Goal: Navigation & Orientation: Understand site structure

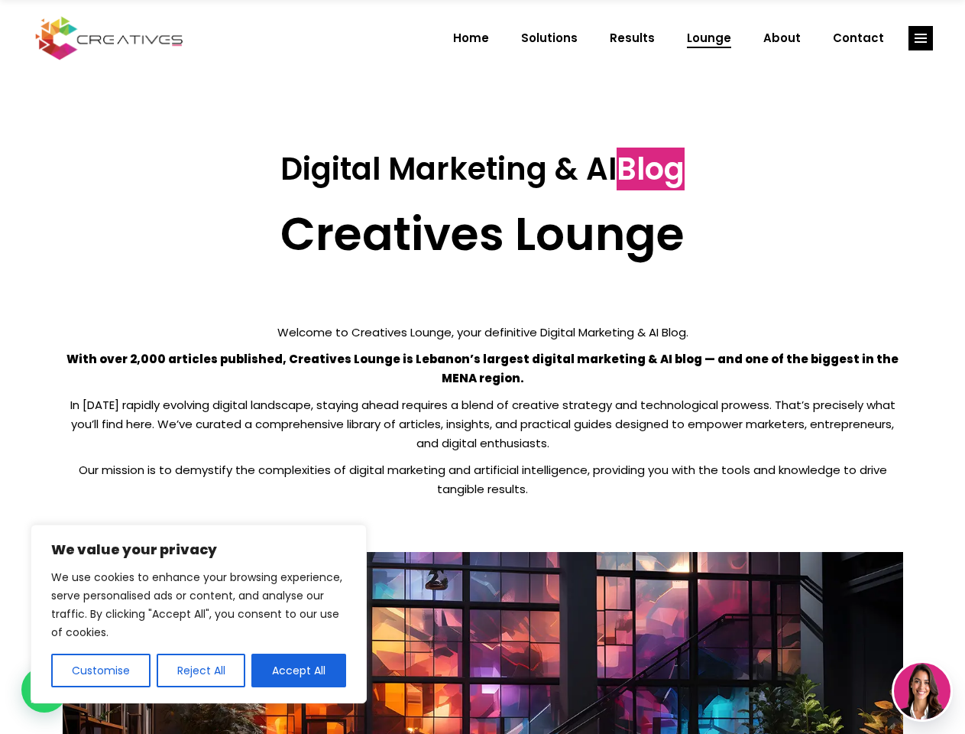
click at [482, 367] on p "With over 2,000 articles published, Creatives Lounge is Lebanon’s largest digit…" at bounding box center [483, 368] width 841 height 38
click at [100, 670] on button "Customise" at bounding box center [100, 671] width 99 height 34
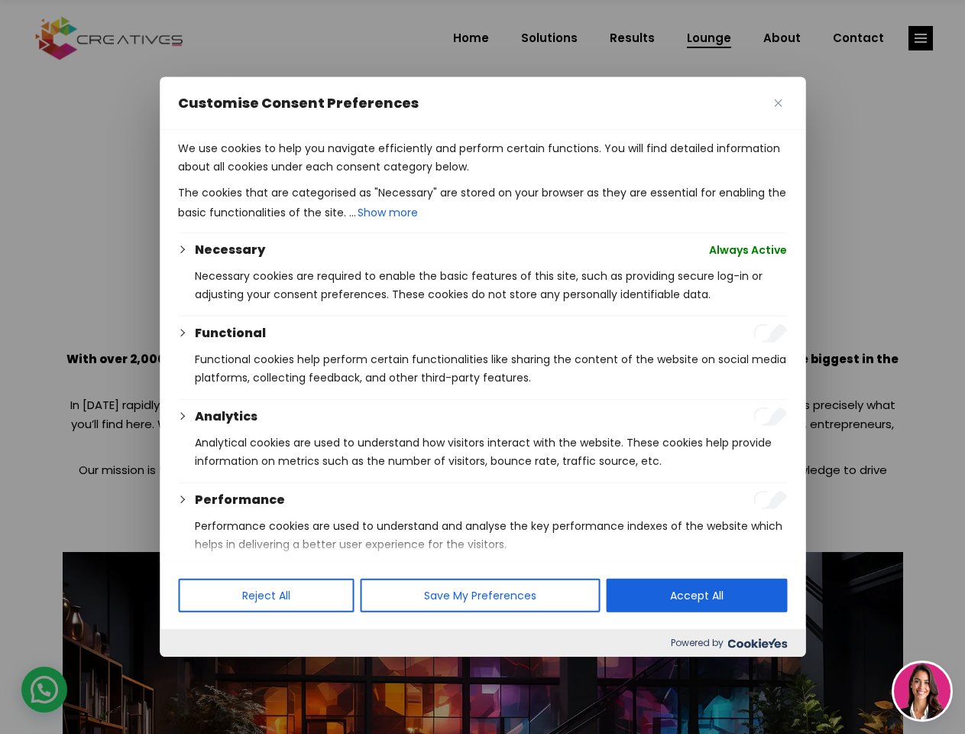
click at [200, 670] on div at bounding box center [482, 367] width 965 height 734
click at [299, 176] on p "We use cookies to help you navigate efficiently and perform certain functions. …" at bounding box center [482, 157] width 609 height 37
click at [921, 38] on div at bounding box center [482, 367] width 965 height 734
click at [923, 691] on img at bounding box center [922, 691] width 57 height 57
